Goal: Transaction & Acquisition: Purchase product/service

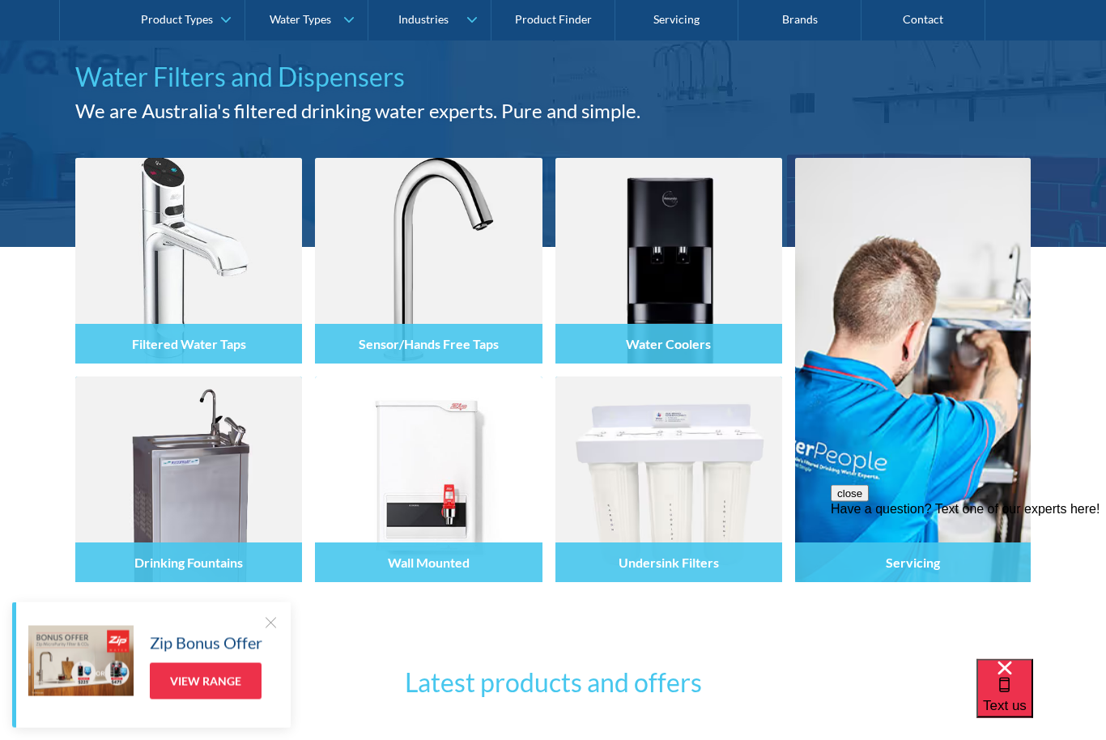
scroll to position [154, 0]
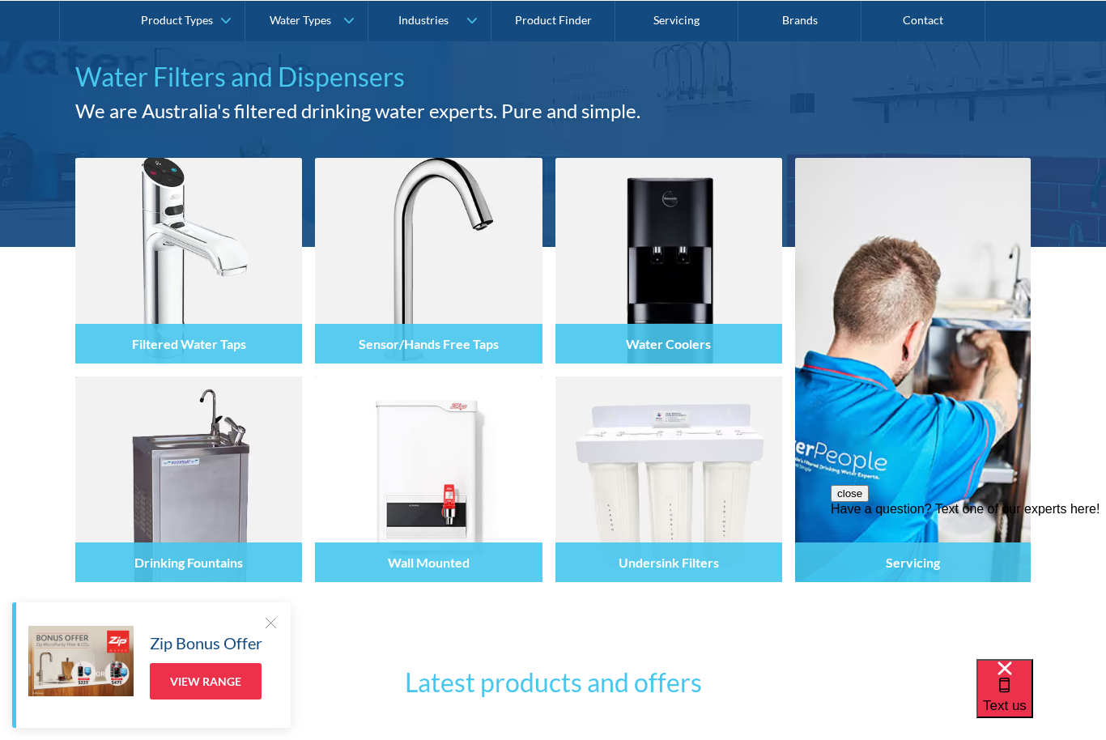
click at [287, 324] on div "Filtered Water Taps" at bounding box center [188, 344] width 227 height 40
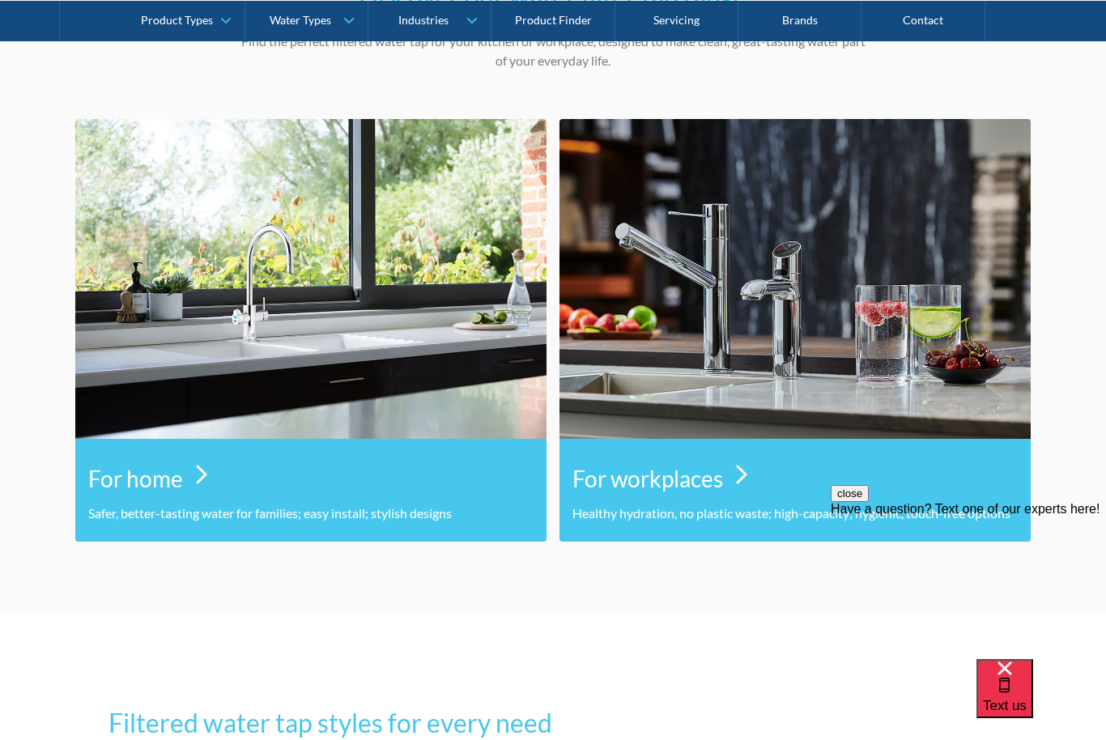
click at [443, 507] on p "Safer, better-tasting water for families; easy install; stylish designs" at bounding box center [310, 513] width 445 height 19
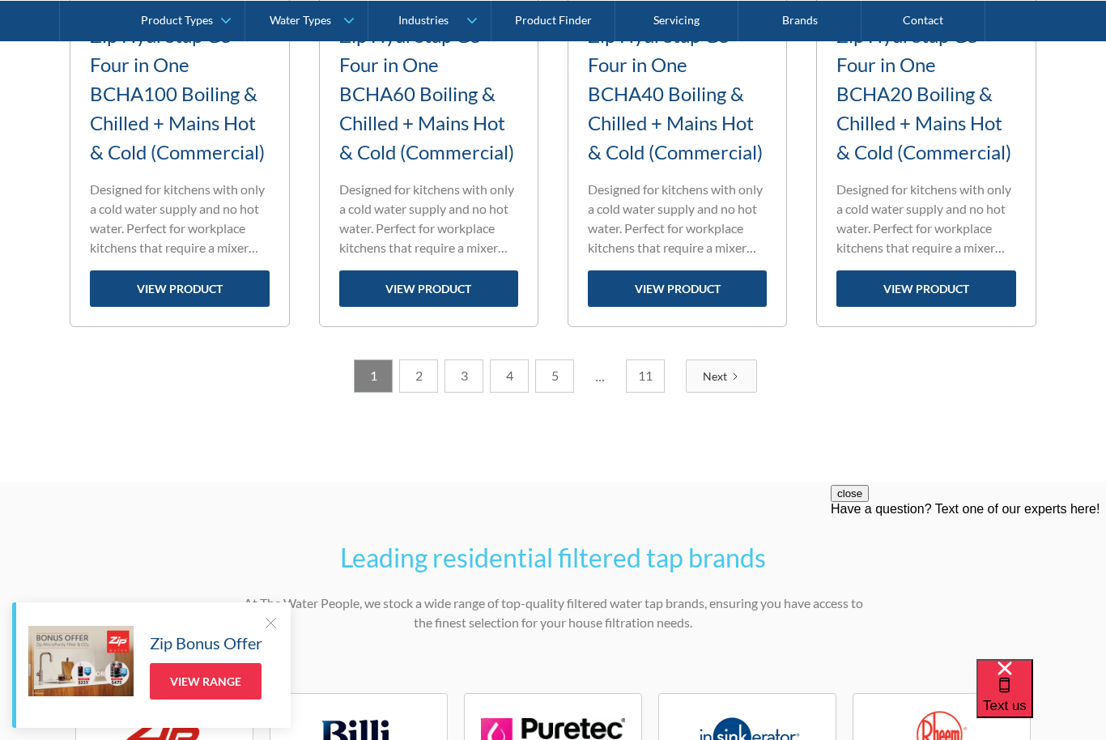
scroll to position [2392, 0]
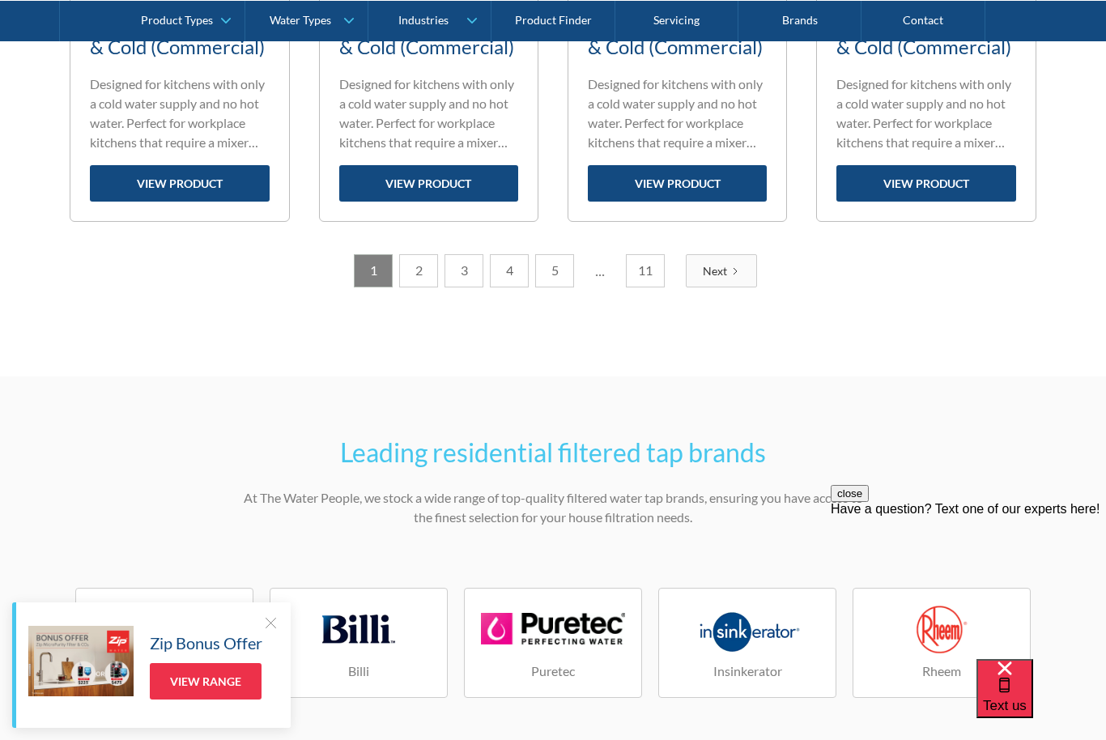
click at [719, 283] on link "Next" at bounding box center [721, 270] width 71 height 33
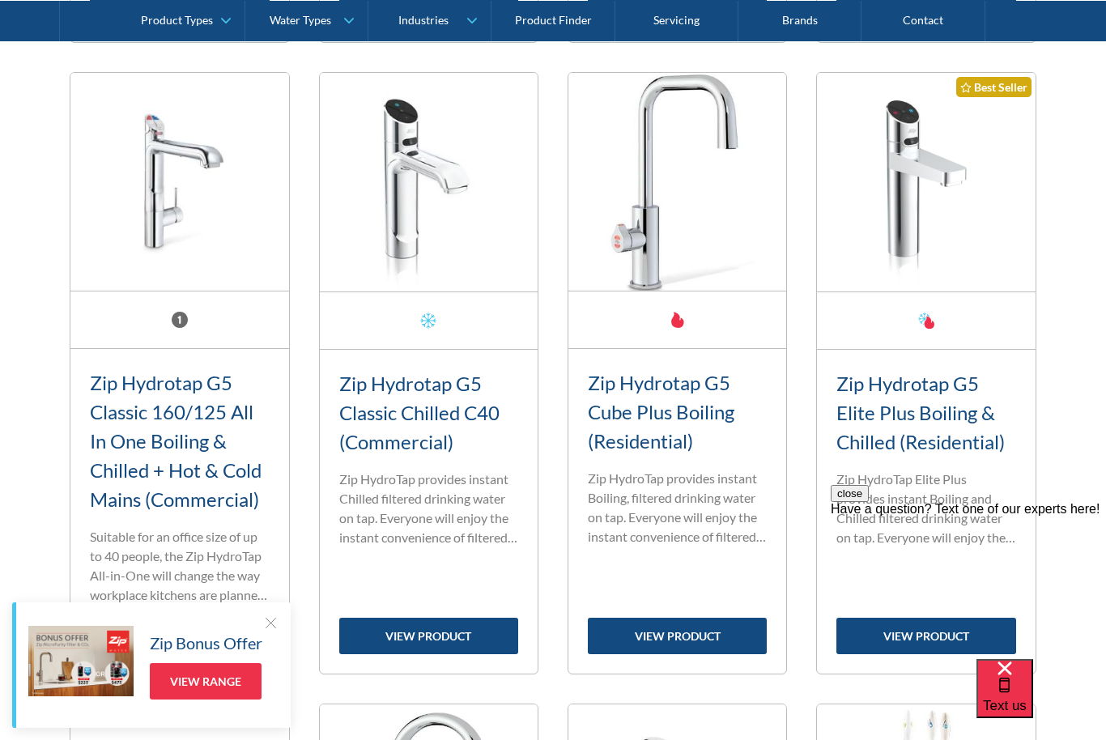
scroll to position [596, 0]
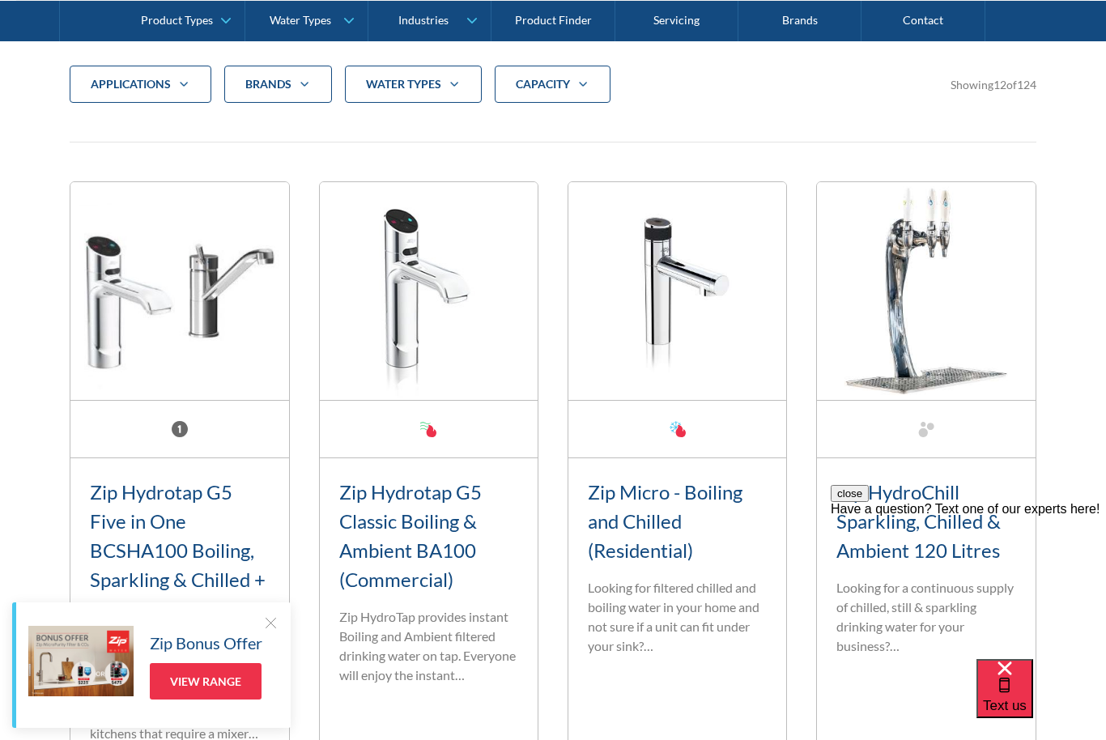
click at [445, 86] on icon "Filter 5" at bounding box center [453, 84] width 19 height 13
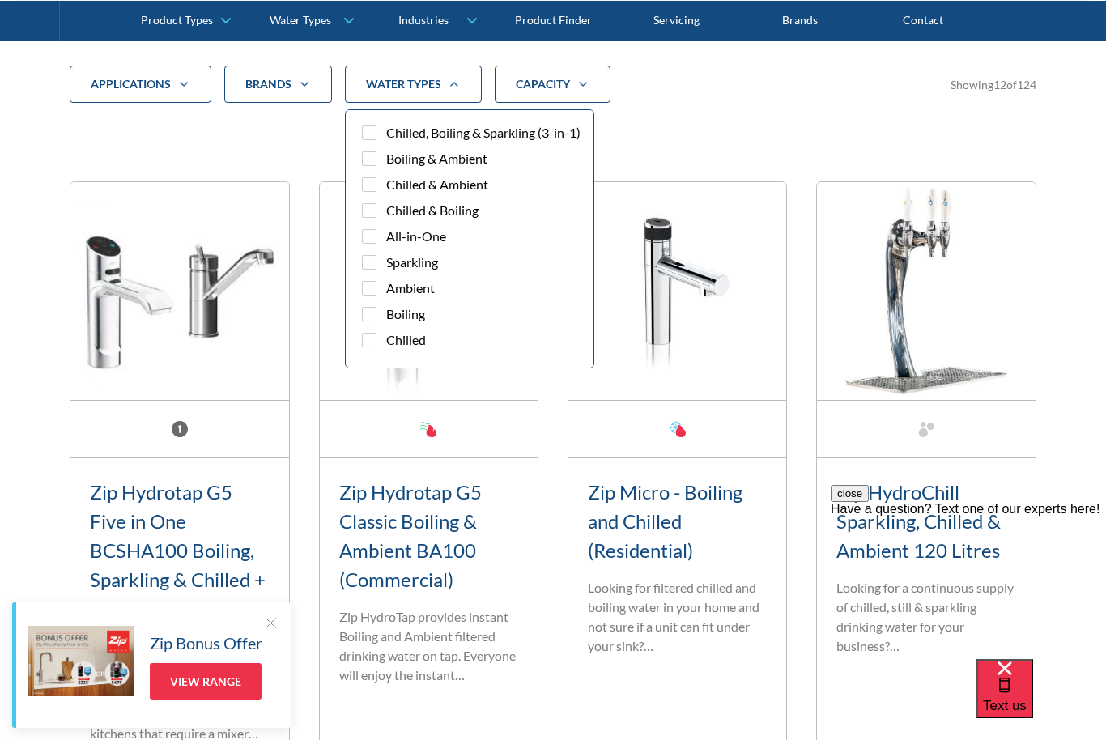
click at [462, 212] on span "Chilled & Boiling" at bounding box center [432, 210] width 92 height 19
click at [389, 211] on input "Chilled & Boiling" at bounding box center [383, 206] width 11 height 11
checkbox input "true"
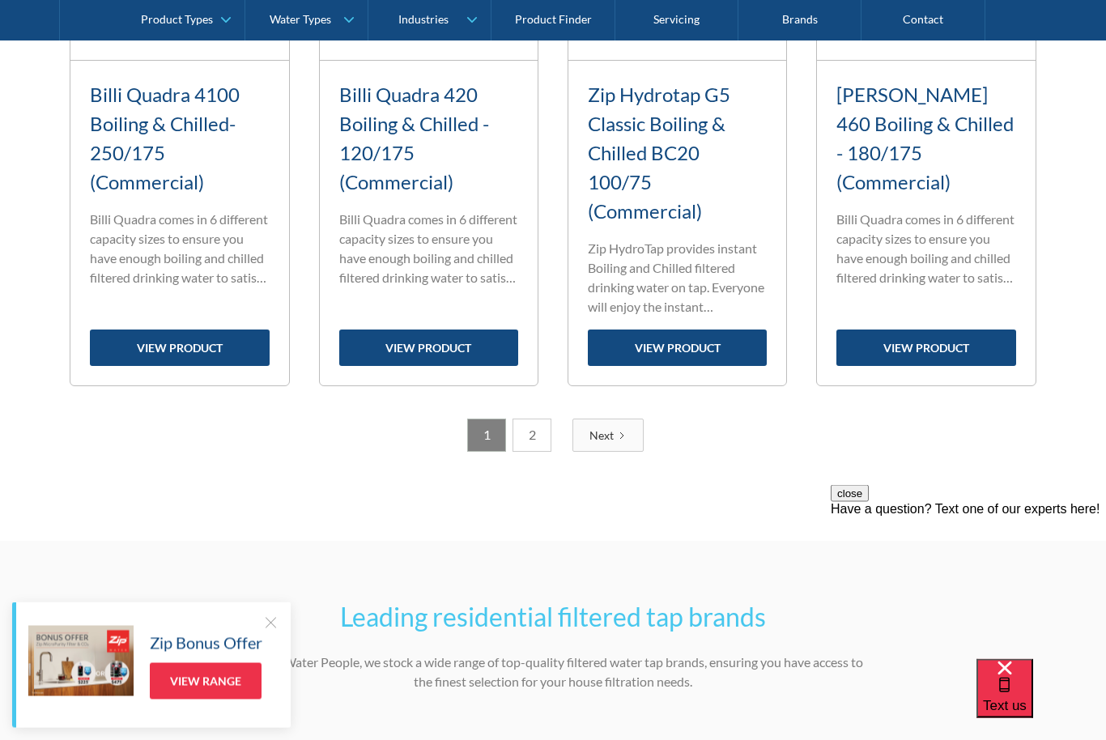
click at [598, 423] on link "Next" at bounding box center [607, 435] width 71 height 33
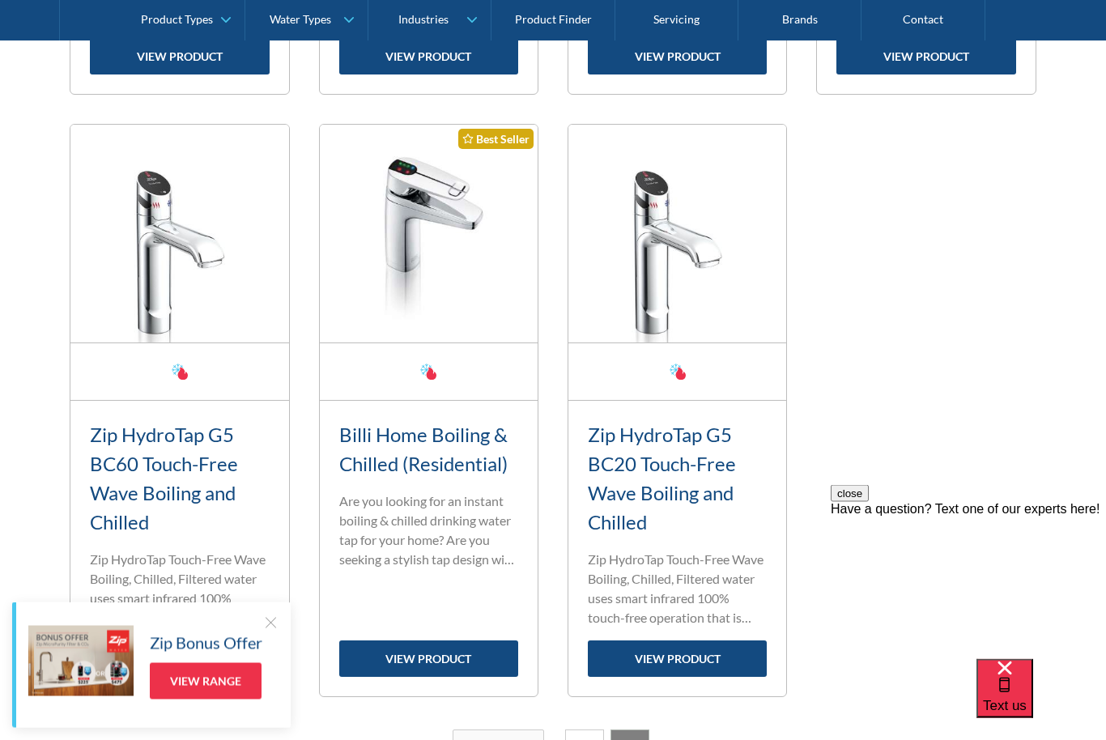
scroll to position [1891, 0]
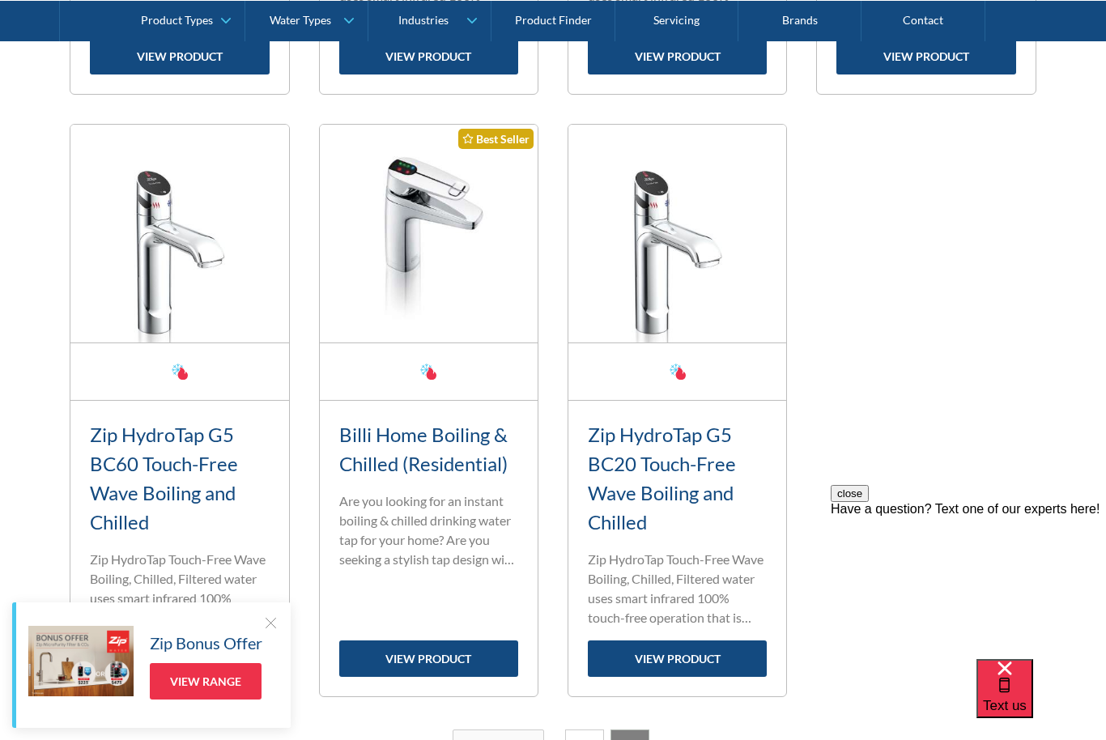
click at [586, 739] on link "1" at bounding box center [584, 745] width 39 height 33
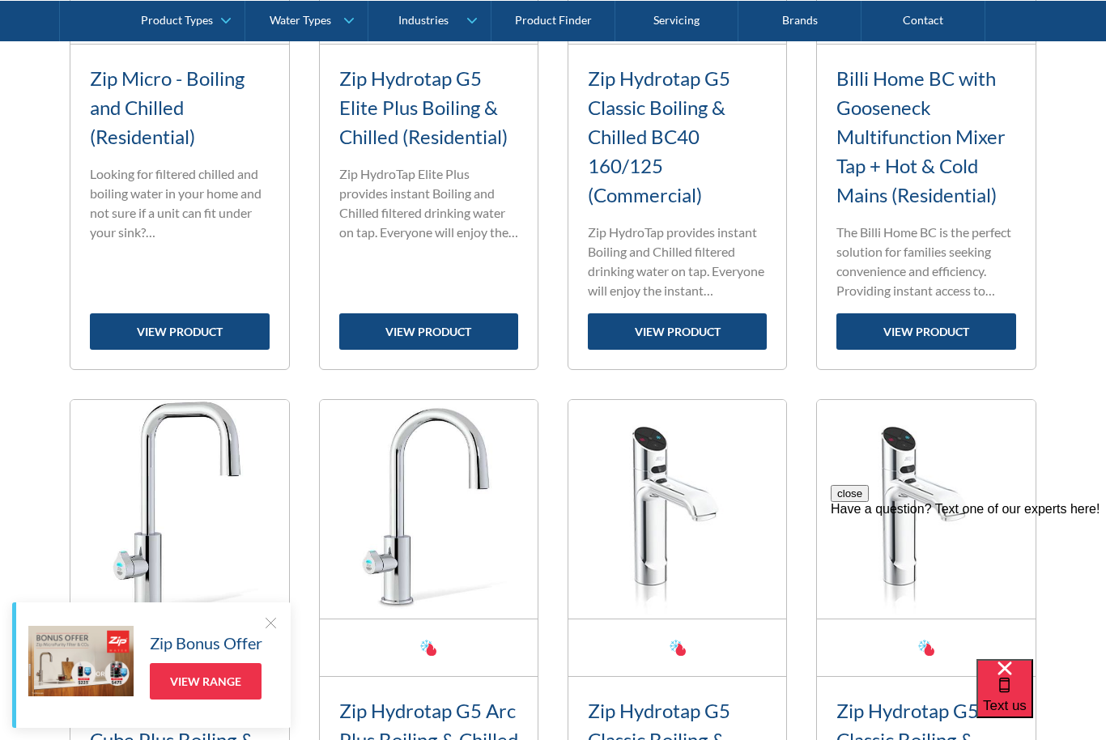
scroll to position [1040, 0]
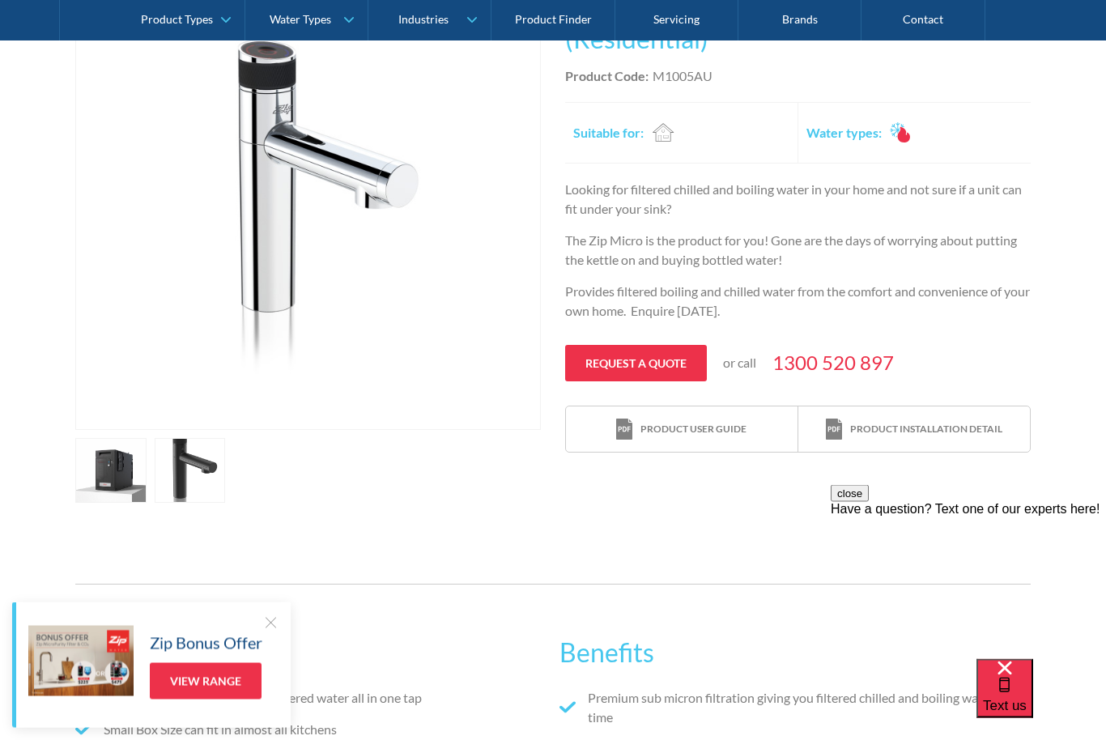
click at [105, 470] on link "open lightbox" at bounding box center [110, 471] width 71 height 65
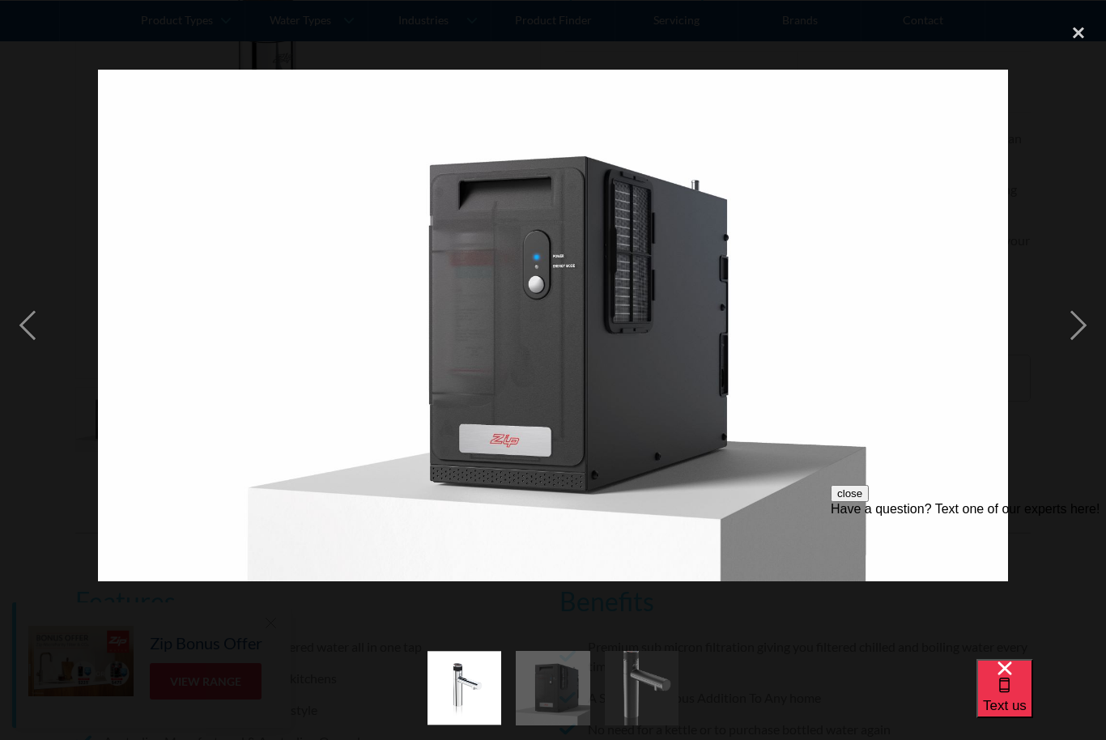
scroll to position [484, 0]
click at [1066, 381] on div "next image" at bounding box center [1078, 326] width 55 height 622
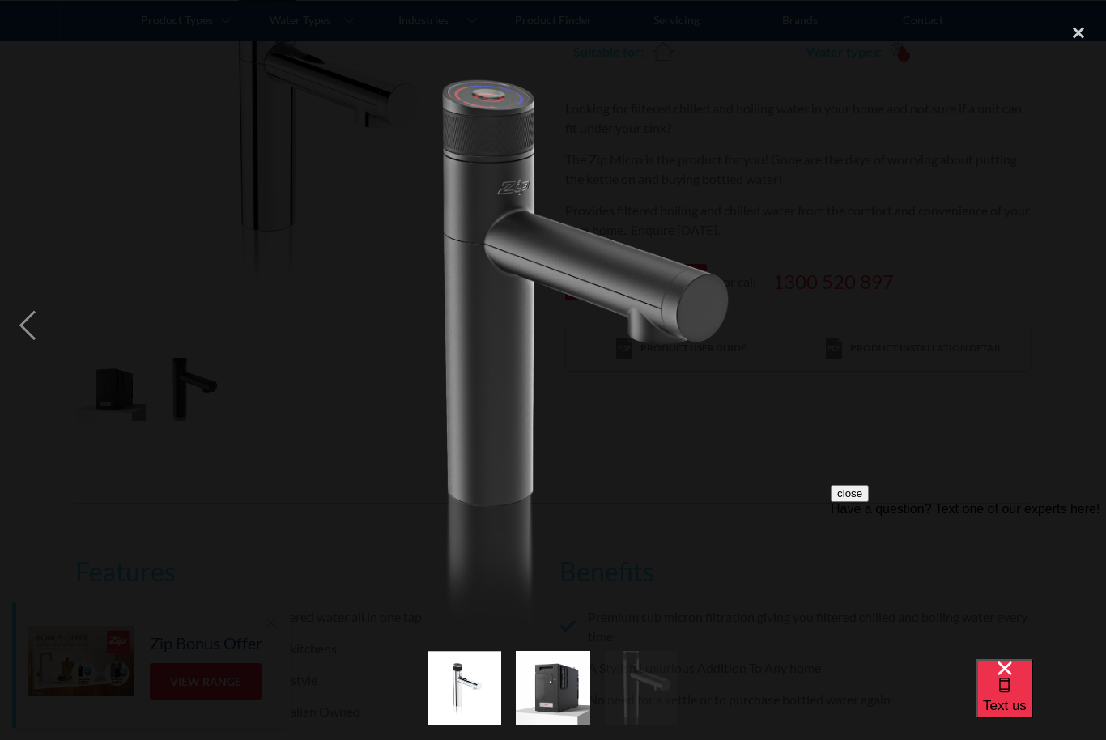
click at [1077, 340] on div "next image" at bounding box center [1078, 326] width 55 height 622
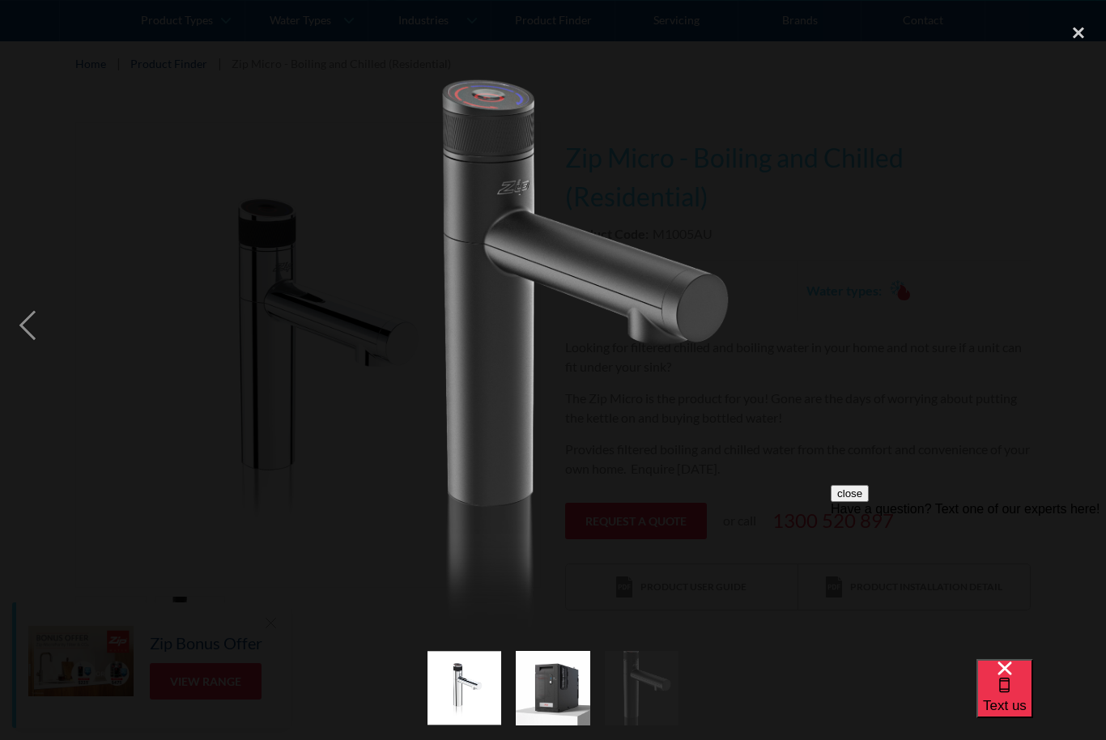
scroll to position [244, 0]
click at [1081, 26] on div "close lightbox" at bounding box center [1078, 33] width 55 height 36
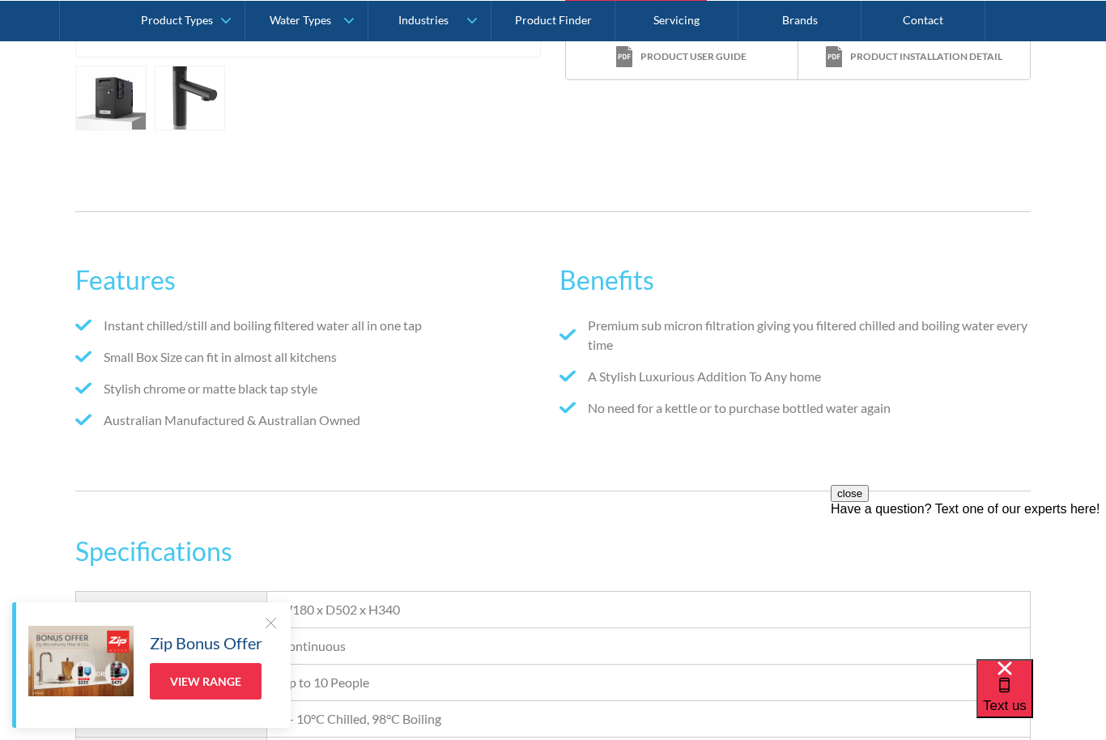
scroll to position [734, 0]
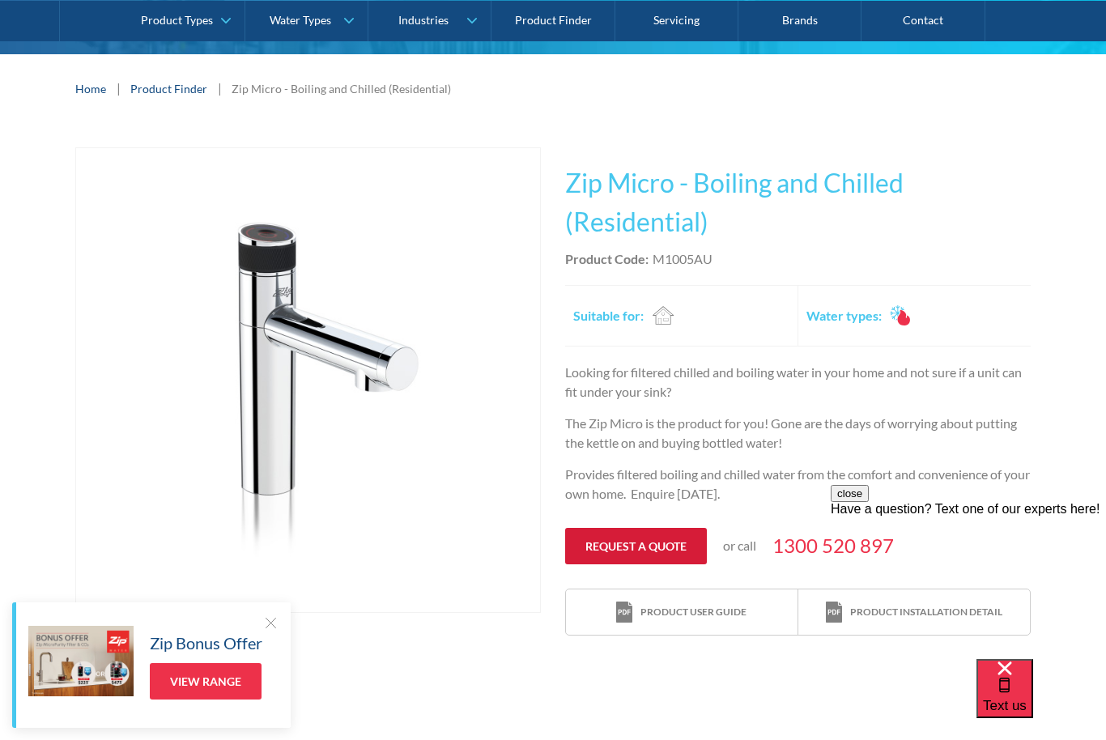
click at [654, 538] on link "Request a quote" at bounding box center [636, 546] width 142 height 36
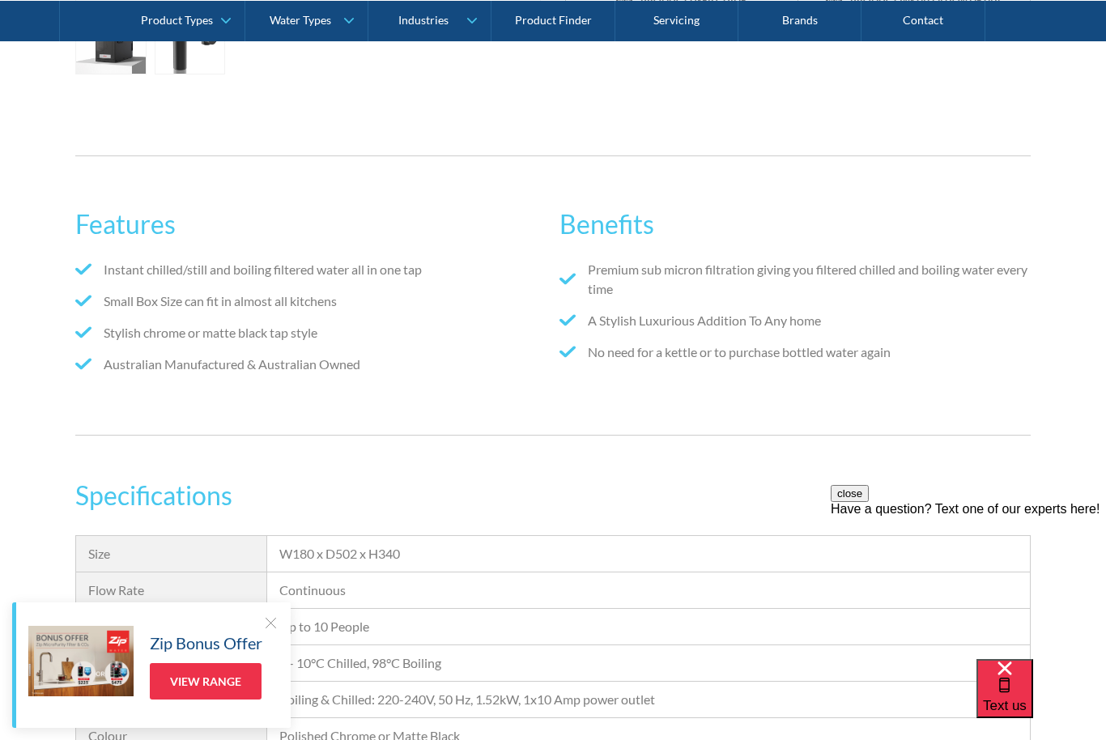
scroll to position [774, 0]
